Goal: Go to known website: Access a specific website the user already knows

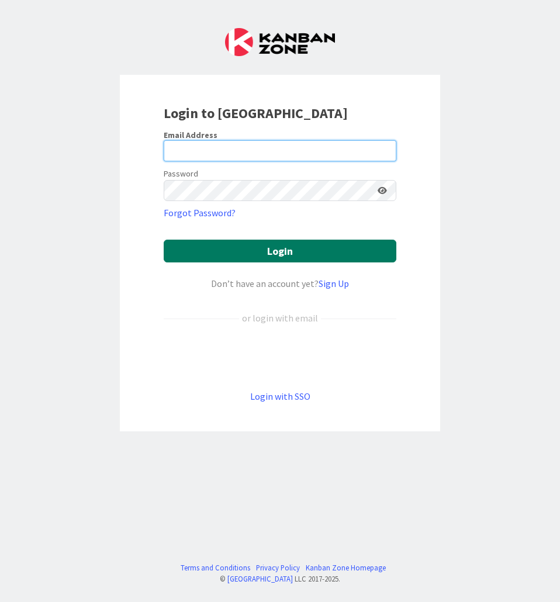
type input "[EMAIL_ADDRESS][DOMAIN_NAME]"
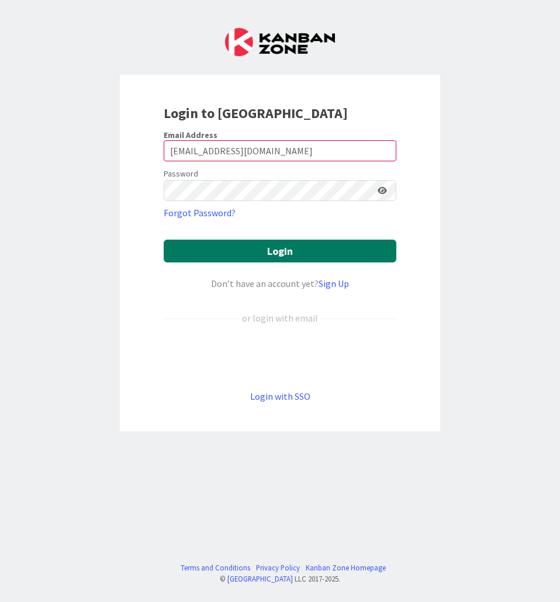
click at [217, 252] on button "Login" at bounding box center [280, 251] width 233 height 23
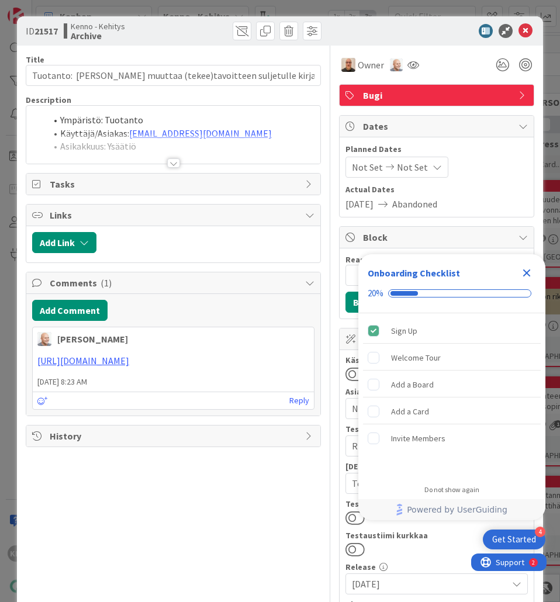
click at [528, 271] on icon "Close Checklist" at bounding box center [527, 274] width 8 height 8
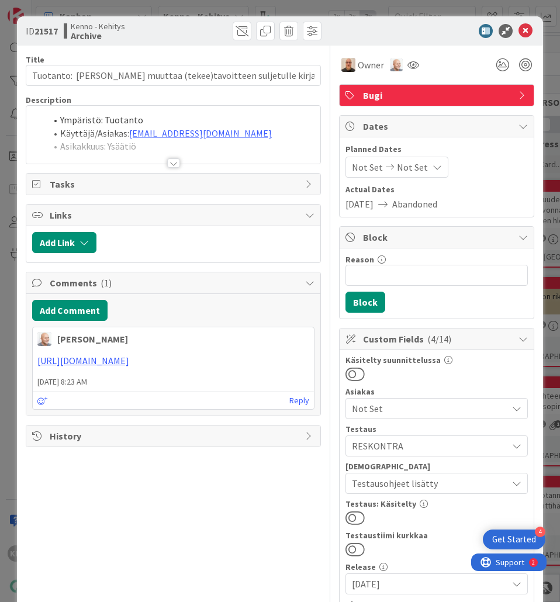
click at [168, 161] on div at bounding box center [173, 162] width 13 height 9
